Goal: Task Accomplishment & Management: Complete application form

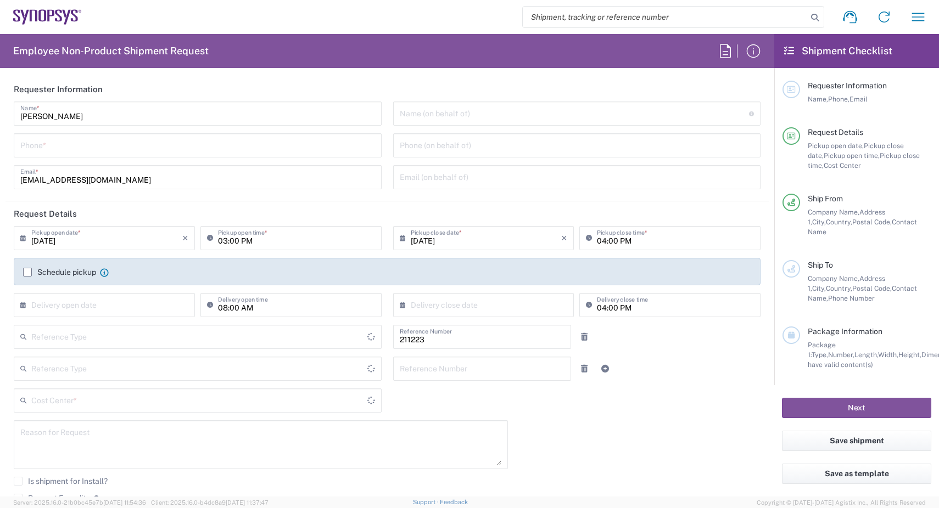
type input "Department"
type input "Delivered at Place"
type input "SE80, DDG, AC Sweden 211223"
type input "[GEOGRAPHIC_DATA]"
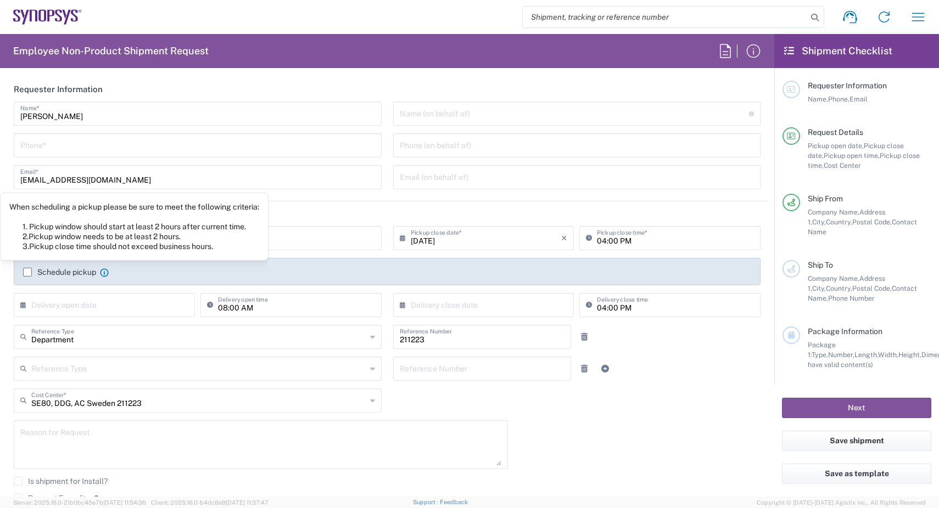
click at [106, 273] on icon at bounding box center [104, 272] width 9 height 9
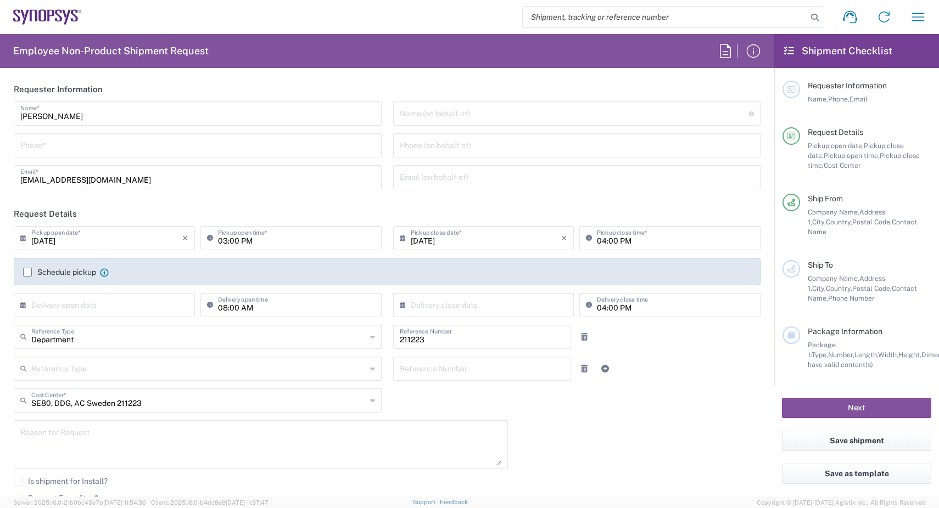
type input "Solna SE01"
click at [103, 274] on icon at bounding box center [104, 272] width 9 height 9
click at [150, 275] on agx-checkbox-control "Schedule pickup When scheduling a pickup please be sure to meet the following c…" at bounding box center [387, 272] width 728 height 10
